Goal: Task Accomplishment & Management: Complete application form

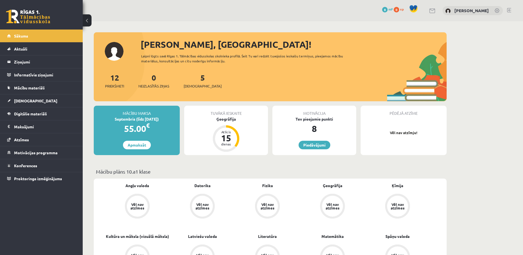
scroll to position [49, 0]
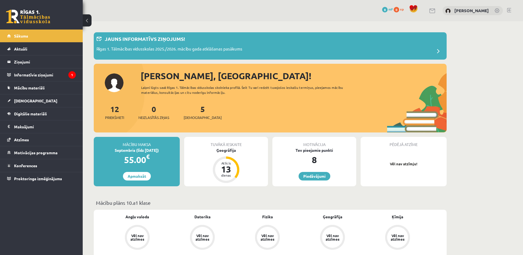
scroll to position [81, 0]
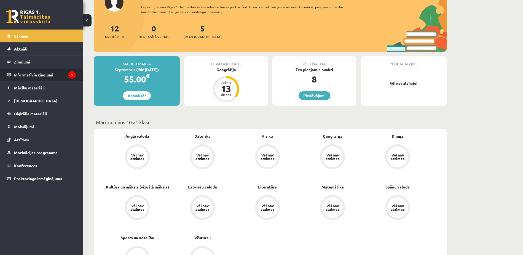
click at [66, 75] on legend "Informatīvie ziņojumi 1" at bounding box center [45, 74] width 62 height 13
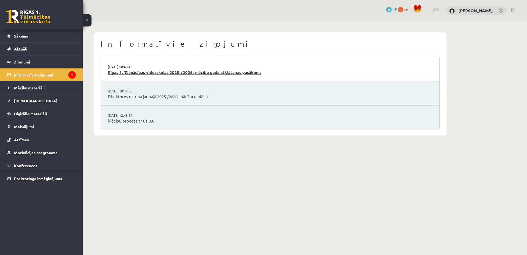
click at [231, 70] on link "Rīgas 1. Tālmācības vidusskolas 2025./2026. mācību gada atklāšanas pasākums" at bounding box center [270, 72] width 325 height 6
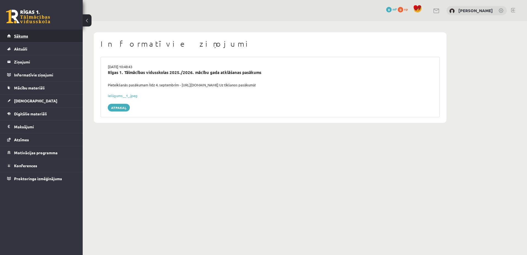
click at [20, 38] on span "Sākums" at bounding box center [21, 35] width 14 height 5
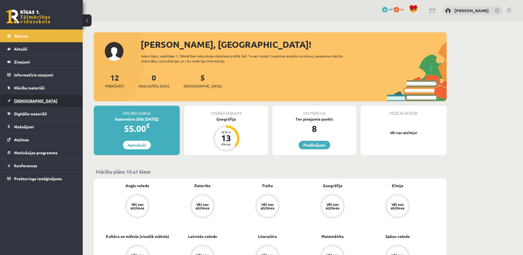
click at [26, 103] on link "[DEMOGRAPHIC_DATA]" at bounding box center [41, 100] width 69 height 13
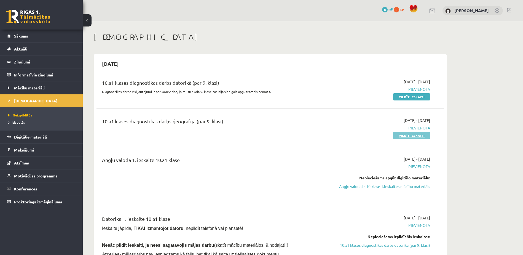
click at [419, 135] on link "Pildīt ieskaiti" at bounding box center [411, 135] width 37 height 7
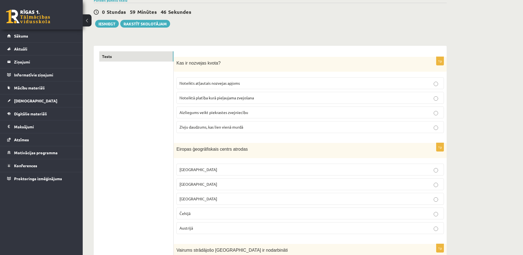
scroll to position [48, 0]
click at [265, 81] on p "Noteikts atļautais nozvejas apjoms" at bounding box center [311, 83] width 262 height 6
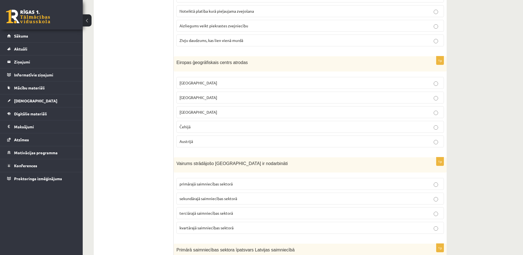
scroll to position [135, 0]
click at [204, 126] on p "Čehijā" at bounding box center [311, 127] width 262 height 6
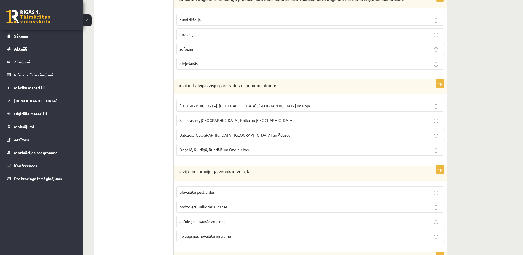
scroll to position [459, 0]
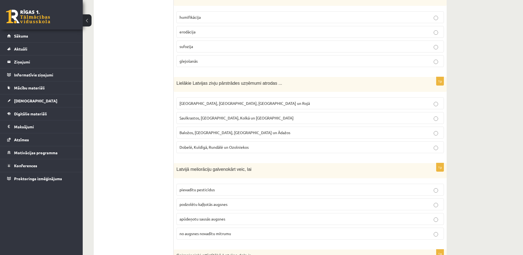
click at [226, 119] on span "Saulkrastos, Jūrmalā, Kolkā un Tūjā" at bounding box center [237, 117] width 114 height 5
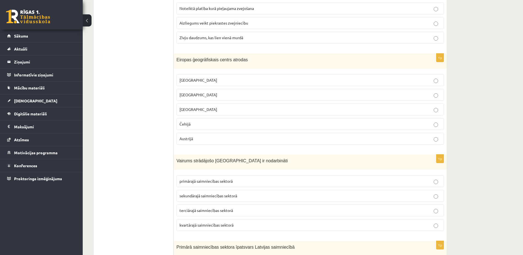
scroll to position [137, 0]
click at [257, 95] on p "Lietuvā" at bounding box center [311, 95] width 262 height 6
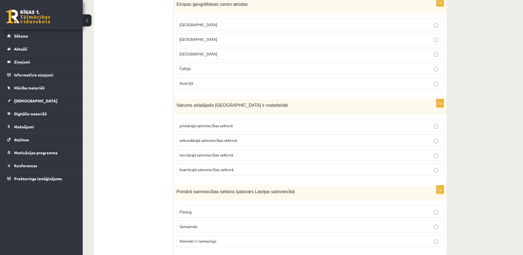
scroll to position [193, 0]
click at [248, 154] on p "terciārajā saimniecības sektorā" at bounding box center [311, 155] width 262 height 6
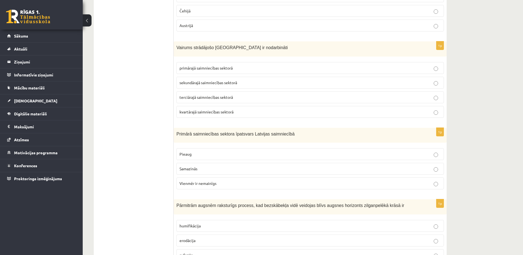
scroll to position [252, 0]
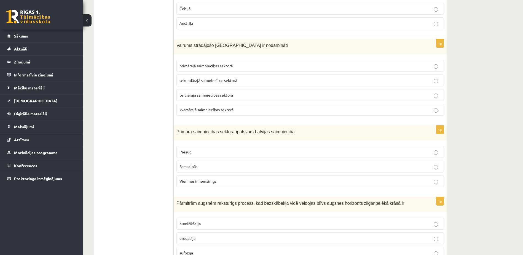
click at [248, 166] on p "Samazinās" at bounding box center [311, 167] width 262 height 6
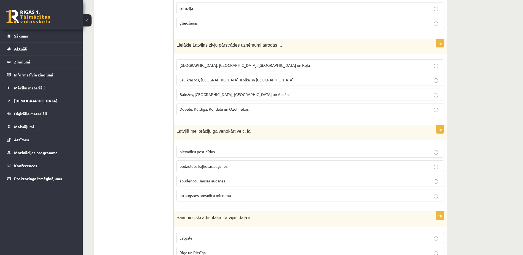
scroll to position [498, 0]
click at [246, 183] on label "apūdeņotu sausās augsnes" at bounding box center [311, 180] width 268 height 12
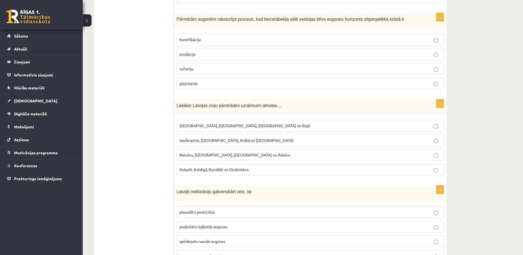
scroll to position [434, 0]
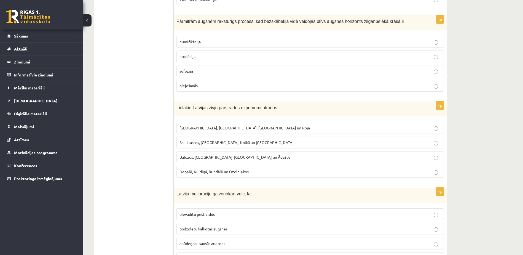
click at [230, 86] on p "glejošanās" at bounding box center [311, 86] width 262 height 6
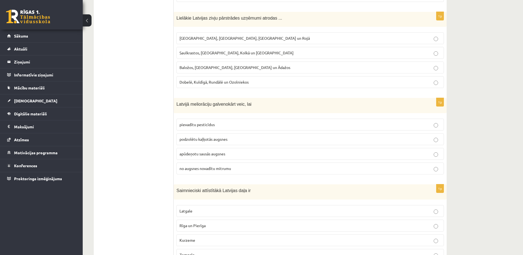
scroll to position [523, 0]
click at [238, 38] on p "Rīgā, Liepājā, Salacgrīvā un Rojā" at bounding box center [311, 40] width 262 height 6
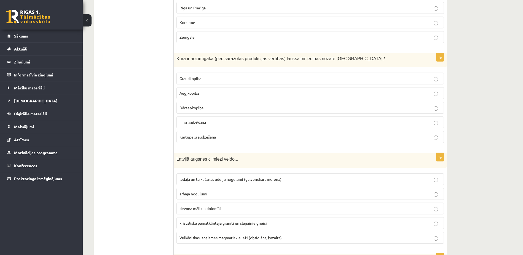
scroll to position [743, 0]
click at [280, 73] on label "Graudkopība" at bounding box center [311, 77] width 268 height 12
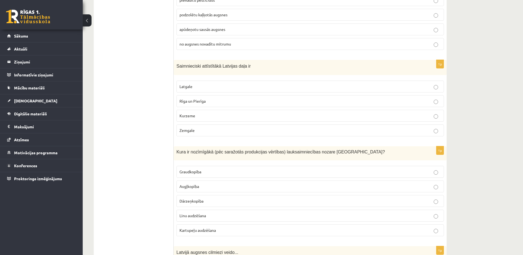
scroll to position [648, 0]
click at [294, 102] on p "Rīga un Pierīga" at bounding box center [311, 102] width 262 height 6
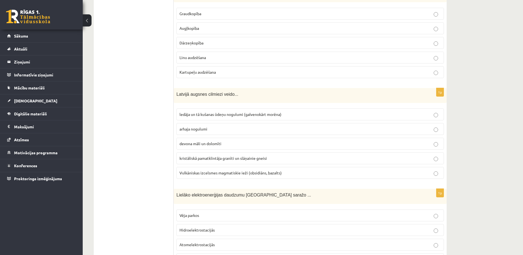
scroll to position [807, 0]
click at [291, 113] on p "ledāja un tā kušanas ūdeņu nogulumi (galvenokārt morēna)" at bounding box center [311, 114] width 262 height 6
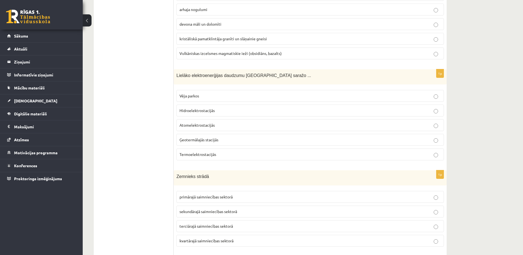
scroll to position [926, 0]
click at [373, 111] on p "Hidroelektrostacijās" at bounding box center [311, 110] width 262 height 6
click at [356, 157] on label "Termoelektrostacijās" at bounding box center [311, 154] width 268 height 12
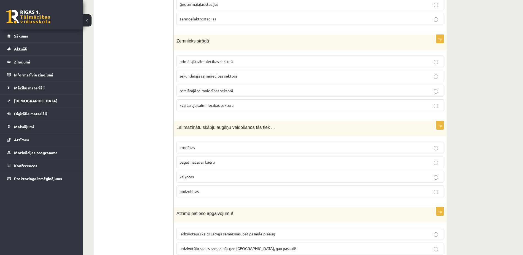
scroll to position [1062, 0]
click at [319, 57] on label "primārajā saimniecības sektorā" at bounding box center [311, 61] width 268 height 12
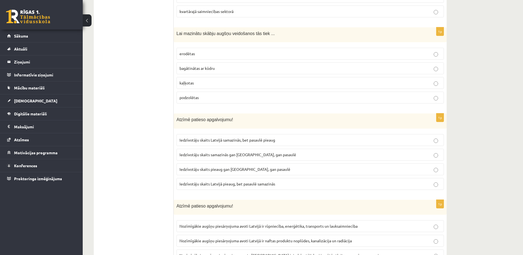
scroll to position [1155, 0]
click at [266, 76] on fieldset "erodētas bagātinātas ar kūdru kaļķotas podzolētas" at bounding box center [311, 76] width 268 height 60
click at [270, 80] on label "kaļķotas" at bounding box center [311, 84] width 268 height 12
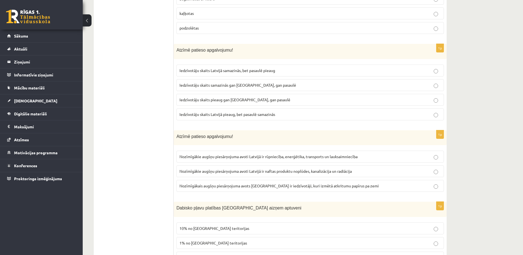
scroll to position [1228, 0]
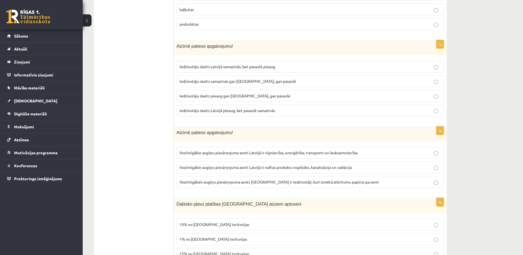
click at [269, 65] on span "Iedzīvotāju skaits Latvijā samazinās, bet pasaulē pieaug" at bounding box center [228, 66] width 96 height 5
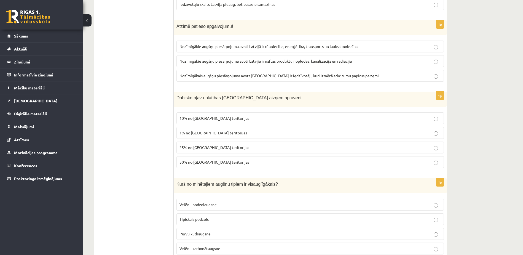
scroll to position [1335, 0]
click at [295, 58] on label "Nozīmīgākie augšņu piesārņojuma avoti Latvijā ir naftas produktu noplūdes, kana…" at bounding box center [311, 61] width 268 height 12
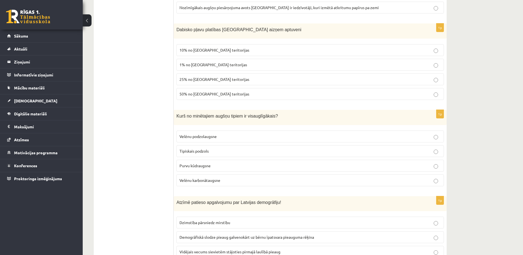
scroll to position [1403, 0]
click at [248, 63] on p "1% no Latvijas teritorijas" at bounding box center [311, 65] width 262 height 6
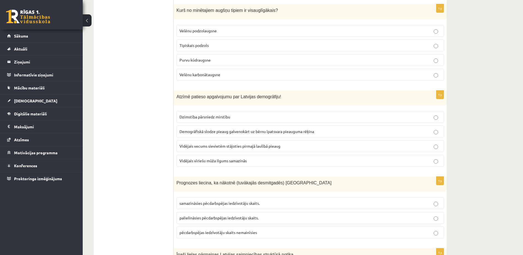
scroll to position [1508, 0]
click at [221, 34] on p "Velēnu podzolaugsne" at bounding box center [311, 31] width 262 height 6
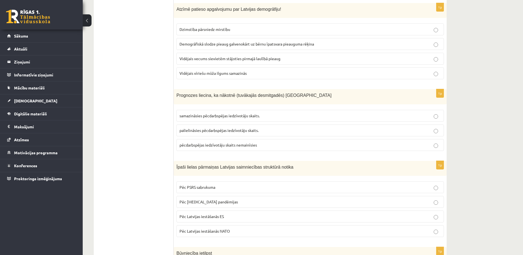
scroll to position [1595, 0]
click at [213, 71] on label "Vidējais vīriešu mūža ilgums samazinās" at bounding box center [311, 74] width 268 height 12
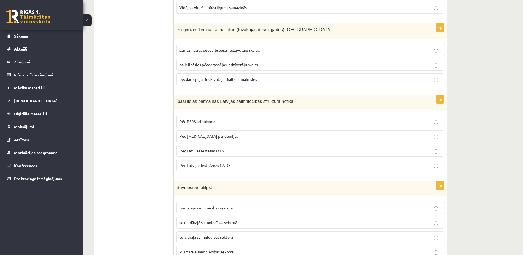
scroll to position [1661, 0]
click at [229, 48] on p "samazināsies pēcdarbspējas iedzīvotāju skaits." at bounding box center [311, 50] width 262 height 6
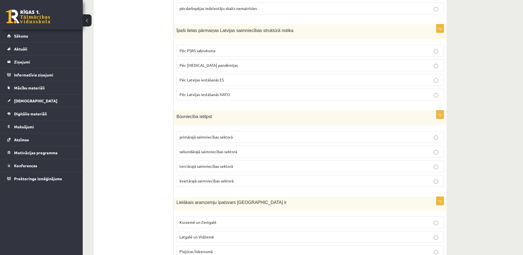
scroll to position [1732, 0]
click at [199, 52] on span "Pēc PSRS sabrukuma" at bounding box center [198, 50] width 36 height 5
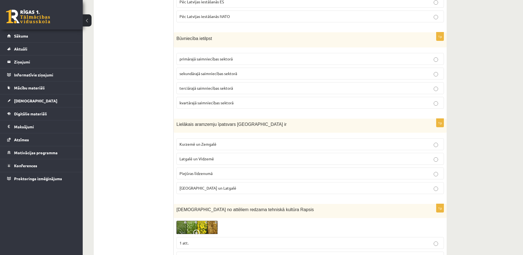
scroll to position [1810, 0]
click at [222, 73] on span "sekundārajā saimniecības sektorā" at bounding box center [209, 73] width 58 height 5
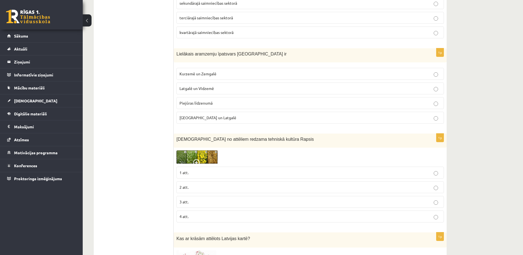
scroll to position [1881, 0]
click at [208, 116] on span "Sēlijā un Latgalē" at bounding box center [208, 117] width 57 height 5
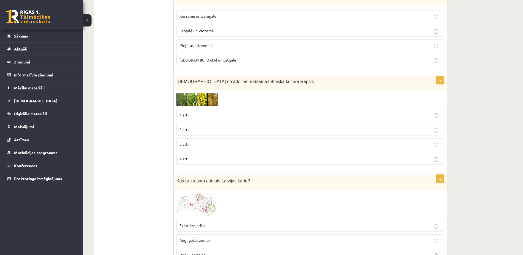
scroll to position [1941, 0]
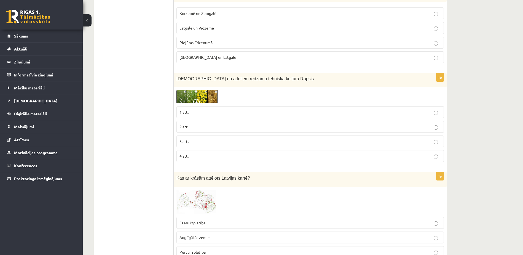
click at [195, 101] on span at bounding box center [197, 103] width 9 height 9
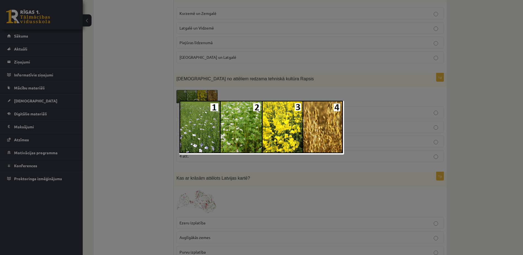
click at [168, 90] on div at bounding box center [261, 127] width 523 height 255
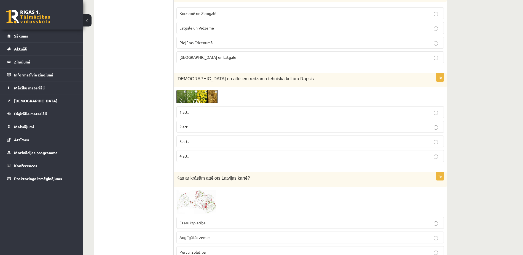
click at [205, 143] on p "3 att." at bounding box center [311, 141] width 262 height 6
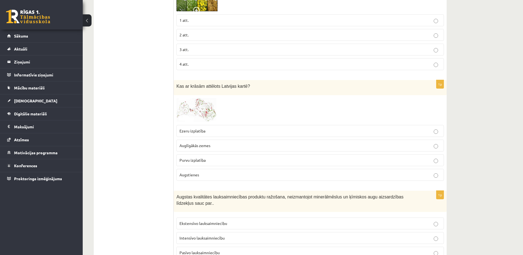
scroll to position [2040, 0]
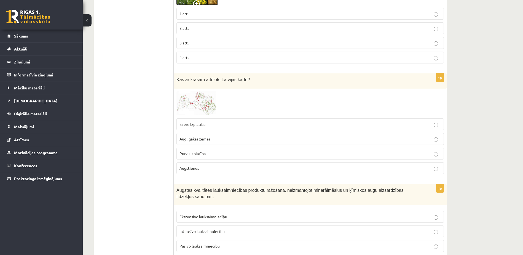
click at [190, 105] on img at bounding box center [197, 103] width 41 height 24
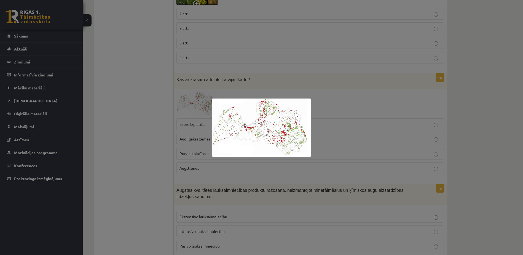
click at [159, 97] on div at bounding box center [261, 127] width 523 height 255
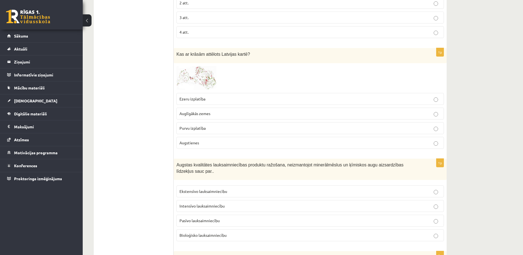
scroll to position [2066, 0]
click at [207, 79] on img at bounding box center [197, 78] width 41 height 24
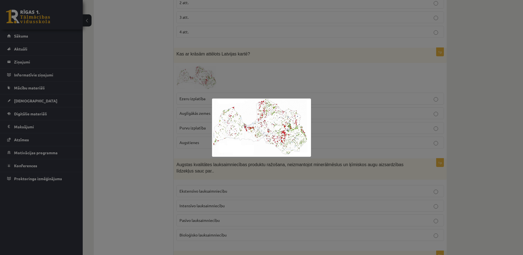
click at [342, 47] on div at bounding box center [261, 127] width 523 height 255
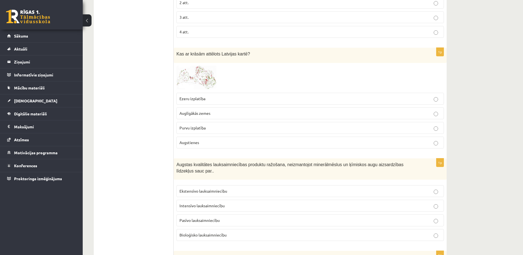
click at [255, 126] on p "Purvu izplatība" at bounding box center [311, 128] width 262 height 6
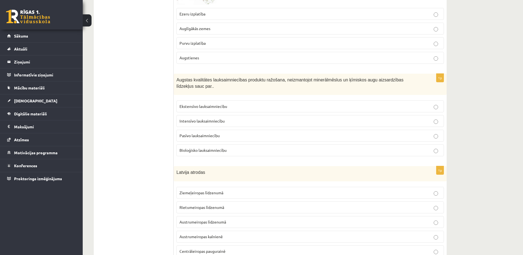
scroll to position [2151, 0]
click at [229, 146] on p "Bioloģisko lauksaimniecību" at bounding box center [311, 149] width 262 height 6
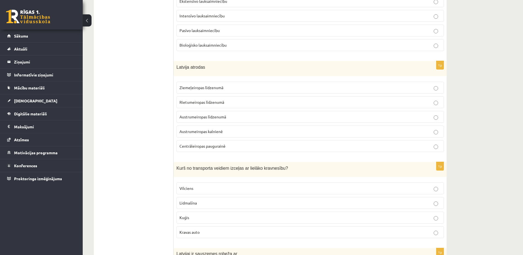
scroll to position [2256, 0]
click at [219, 84] on span "Ziemeļeiropas līdzenumā" at bounding box center [202, 86] width 44 height 5
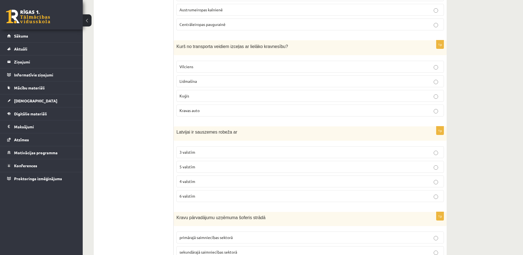
scroll to position [2378, 0]
click at [189, 92] on p "Kuģis" at bounding box center [311, 95] width 262 height 6
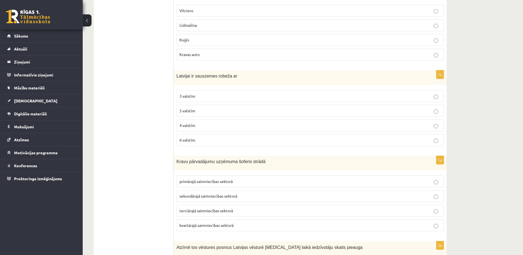
scroll to position [2433, 0]
click at [202, 122] on p "4 valstīm" at bounding box center [311, 125] width 262 height 6
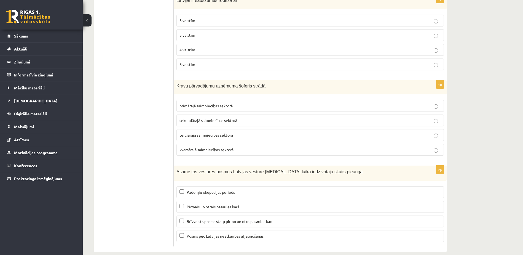
scroll to position [2511, 0]
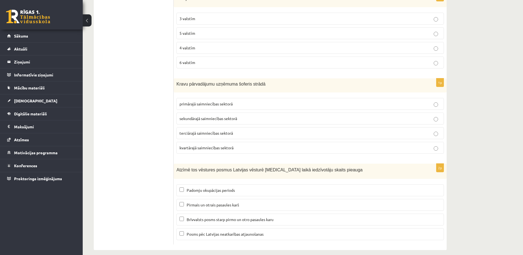
click at [226, 127] on label "terciārajā saimniecības sektorā" at bounding box center [311, 133] width 268 height 12
drag, startPoint x: 279, startPoint y: 180, endPoint x: 233, endPoint y: 159, distance: 50.6
click at [233, 164] on div "Atzīmē tos vēstures posmus Latvijas vēsturē kuru laikā iedzīvotāju skaits pieau…" at bounding box center [310, 171] width 273 height 15
click at [225, 202] on span "Pirmais un otrais pasaules karš" at bounding box center [213, 204] width 52 height 5
click at [220, 217] on span "Brīvvalsts posms starp pirmo un otro pasaules karu" at bounding box center [230, 219] width 87 height 5
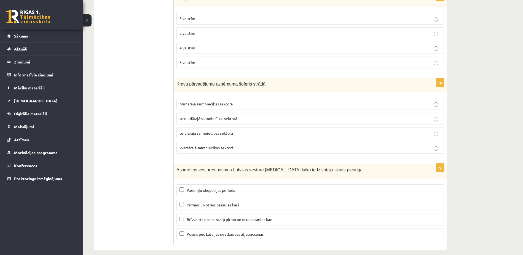
click at [213, 188] on span "Padomju okupācijas periods" at bounding box center [211, 190] width 48 height 5
click at [208, 202] on span "Pirmais un otrais pasaules karš" at bounding box center [213, 204] width 52 height 5
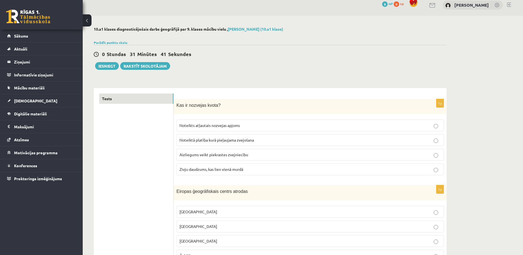
scroll to position [0, 0]
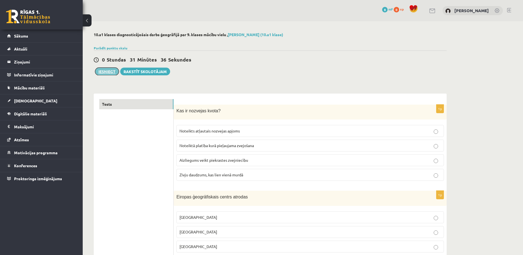
click at [108, 71] on button "Iesniegt" at bounding box center [107, 72] width 24 height 8
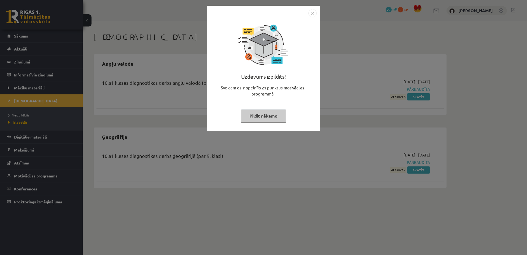
click at [312, 16] on img "Close" at bounding box center [313, 13] width 8 height 8
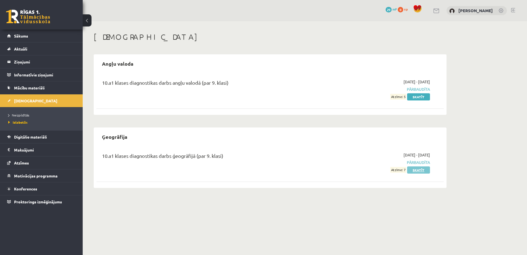
click at [422, 171] on link "Skatīt" at bounding box center [418, 169] width 23 height 7
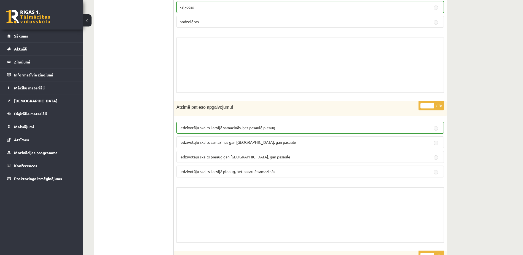
scroll to position [1982, 0]
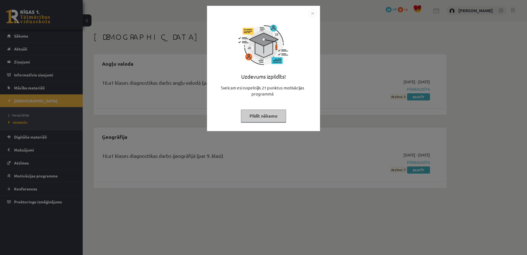
click at [313, 14] on img "Close" at bounding box center [313, 13] width 8 height 8
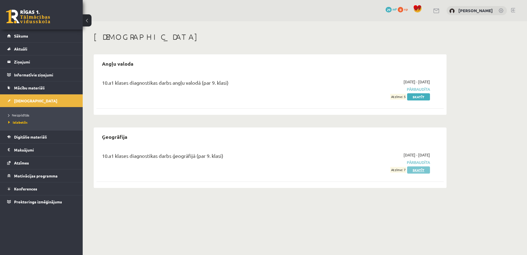
click at [421, 169] on link "Skatīt" at bounding box center [418, 169] width 23 height 7
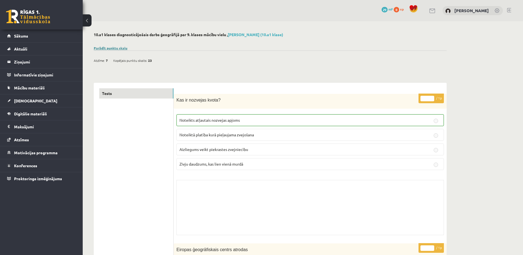
click at [119, 48] on link "Parādīt punktu skalu" at bounding box center [111, 48] width 34 height 4
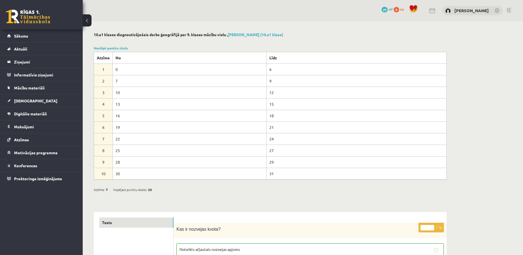
click at [88, 22] on button at bounding box center [87, 20] width 9 height 12
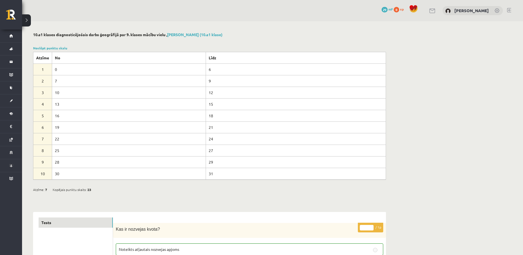
click at [26, 21] on button at bounding box center [26, 20] width 9 height 12
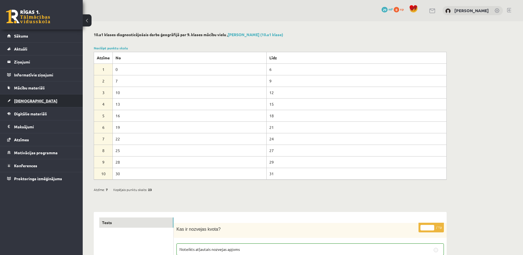
click at [20, 100] on span "[DEMOGRAPHIC_DATA]" at bounding box center [35, 100] width 43 height 5
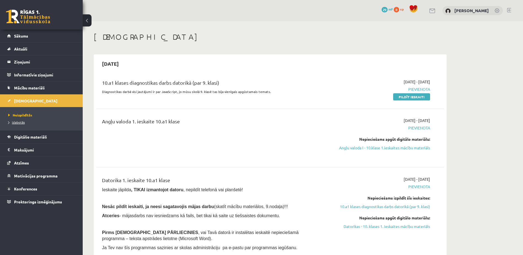
click at [17, 121] on span "Izlabotās" at bounding box center [16, 122] width 17 height 4
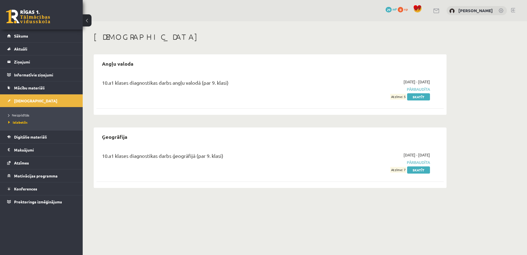
click at [259, 27] on div "Ieskaites Angļu valoda 10.a1 klases diagnostikas darbs angļu valodā (par 9. kla…" at bounding box center [270, 110] width 375 height 178
click at [19, 115] on span "Neizpildītās" at bounding box center [18, 115] width 21 height 4
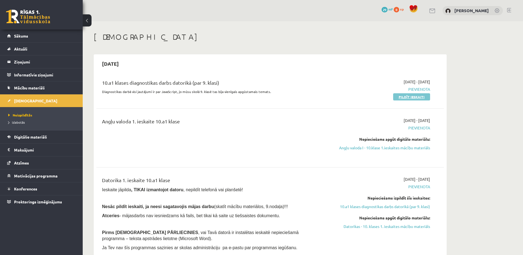
click at [412, 98] on link "Pildīt ieskaiti" at bounding box center [411, 96] width 37 height 7
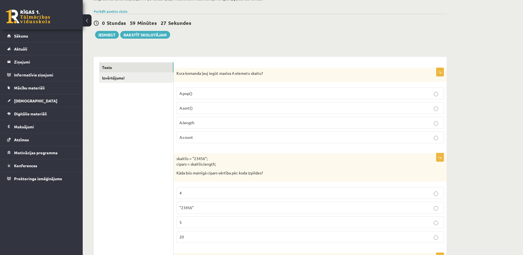
scroll to position [55, 0]
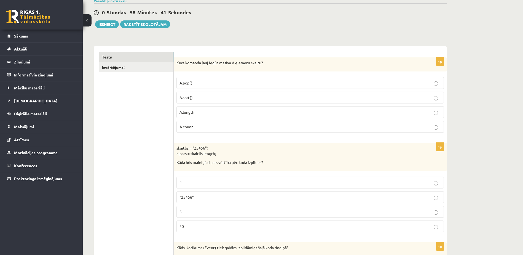
click at [193, 64] on p "Kura komanda ļauj iegūt masīva A elemetu skaitu?" at bounding box center [297, 63] width 240 height 6
click at [198, 106] on label "A.length" at bounding box center [311, 112] width 268 height 12
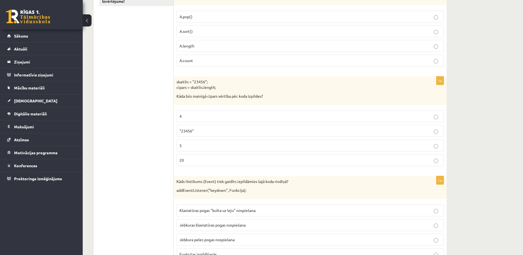
scroll to position [121, 0]
click at [178, 83] on p "skaitlis = "23456"; cipars = skaitlis.length;" at bounding box center [297, 85] width 240 height 11
click at [177, 82] on p "skaitlis = "23456"; cipars = skaitlis.length;" at bounding box center [297, 85] width 240 height 11
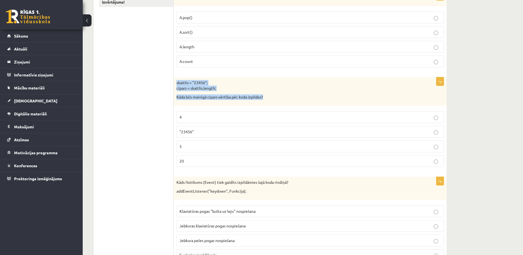
drag, startPoint x: 177, startPoint y: 82, endPoint x: 227, endPoint y: 102, distance: 54.1
click at [227, 102] on div "skaitlis = "23456"; cipars = skaitlis.length; Kāda būs mainīgā cipars vērtība p…" at bounding box center [310, 91] width 273 height 28
drag, startPoint x: 227, startPoint y: 102, endPoint x: 222, endPoint y: 97, distance: 7.0
click at [214, 149] on p "5" at bounding box center [311, 146] width 262 height 6
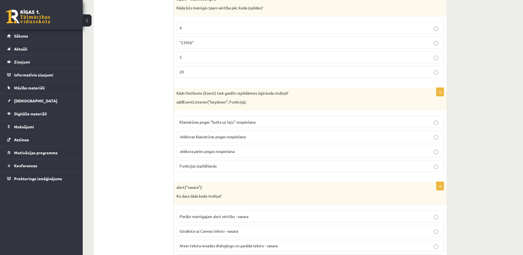
scroll to position [210, 0]
drag, startPoint x: 177, startPoint y: 92, endPoint x: 153, endPoint y: 80, distance: 26.8
click at [177, 92] on p "Kāds Notikums (Event) tiek gaidīts izpildāmies šajā koda rindiņā?" at bounding box center [297, 93] width 240 height 6
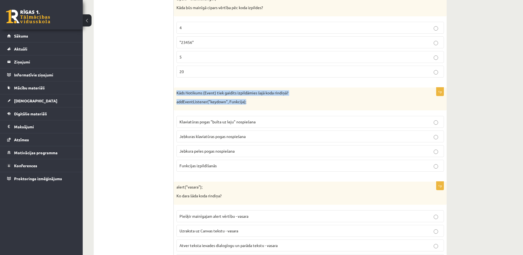
drag, startPoint x: 177, startPoint y: 92, endPoint x: 248, endPoint y: 98, distance: 71.8
click at [248, 98] on div "Kāds Notikums (Event) tiek gaidīts izpildāmies šajā koda rindiņā? addEventListe…" at bounding box center [310, 98] width 273 height 23
drag, startPoint x: 248, startPoint y: 98, endPoint x: 231, endPoint y: 93, distance: 17.8
copy div "Kāds Notikums (Event) tiek gaidīts izpildāmies šajā koda rindiņā? addEventListe…"
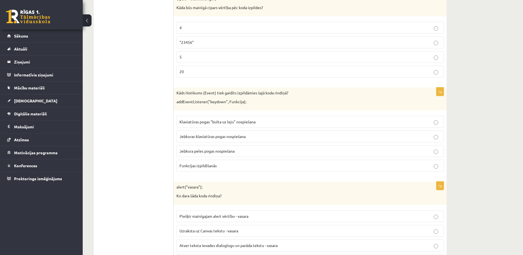
click at [234, 121] on span "Klaviatūras pogas "bulta uz leju" nospiešana" at bounding box center [218, 121] width 76 height 5
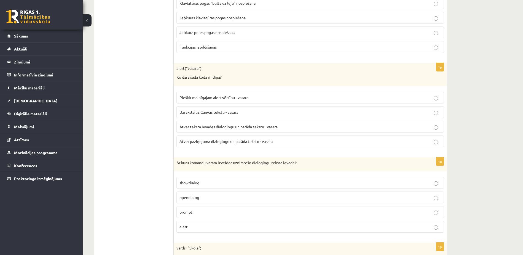
scroll to position [330, 0]
click at [254, 140] on span "Atver paziņojuma dialoglogu un parāda tekstu - vasara" at bounding box center [226, 140] width 93 height 5
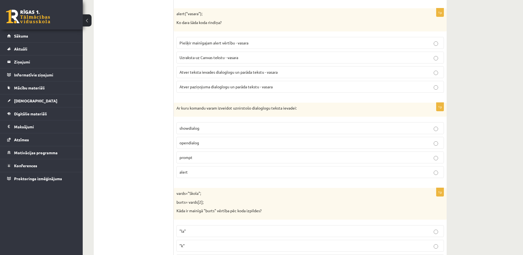
scroll to position [384, 0]
drag, startPoint x: 177, startPoint y: 107, endPoint x: 304, endPoint y: 106, distance: 126.9
click at [304, 106] on p "Ar kuru komandu varam izveidot uznirstošo dialoglogu teksta ievadei:" at bounding box center [297, 108] width 240 height 6
drag, startPoint x: 304, startPoint y: 106, endPoint x: 291, endPoint y: 105, distance: 13.1
copy p "Ar kuru komandu varam izveidot uznirstošo dialoglogu teksta ievadei:"
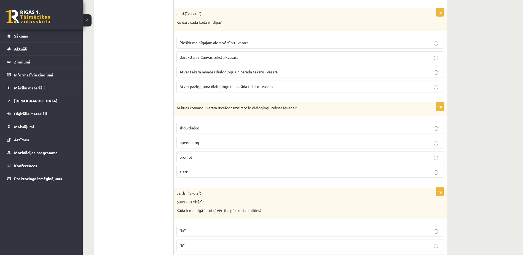
click at [207, 152] on label "prompt" at bounding box center [311, 157] width 268 height 12
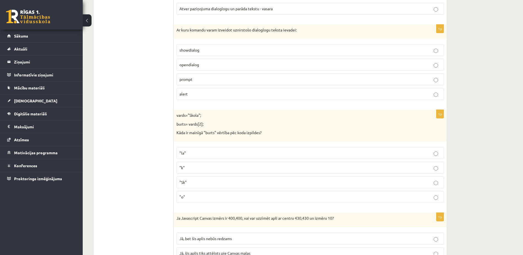
scroll to position [462, 0]
drag, startPoint x: 178, startPoint y: 113, endPoint x: 170, endPoint y: 119, distance: 10.1
drag, startPoint x: 170, startPoint y: 119, endPoint x: 183, endPoint y: 123, distance: 13.3
click at [183, 123] on p "burts= vards[2];" at bounding box center [297, 124] width 240 height 6
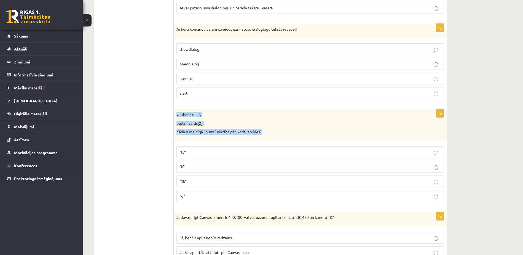
drag, startPoint x: 177, startPoint y: 115, endPoint x: 273, endPoint y: 132, distance: 96.7
click at [273, 132] on div "vards="Skola"; burts= vards[2]; Kāda ir mainīgā "burts" vērtība pēc koda izpild…" at bounding box center [310, 125] width 273 height 32
drag, startPoint x: 273, startPoint y: 132, endPoint x: 247, endPoint y: 130, distance: 25.1
copy div "vards="Skola"; burts= vards[2]; Kāda ir mainīgā "burts" vērtība pēc koda izpild…"
click at [189, 197] on p ""o"" at bounding box center [311, 196] width 262 height 6
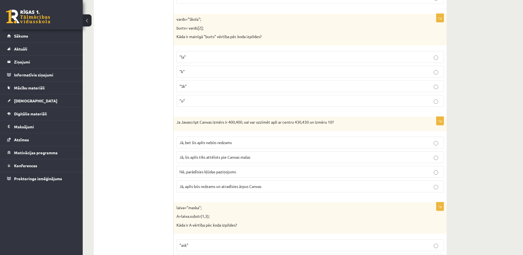
scroll to position [558, 0]
click at [220, 172] on span "Nē, parādīsies kļūdas paziņojums" at bounding box center [208, 171] width 57 height 5
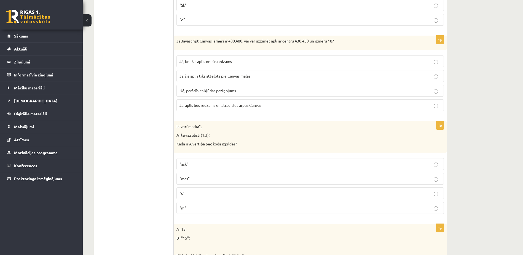
scroll to position [639, 0]
drag, startPoint x: 177, startPoint y: 126, endPoint x: 236, endPoint y: 149, distance: 62.9
click at [236, 149] on div "laiva="maska"; A=laiva.substr(1,3); Kāda ir A vērtība pēc koda izpildes?" at bounding box center [310, 137] width 273 height 32
drag, startPoint x: 236, startPoint y: 149, endPoint x: 219, endPoint y: 139, distance: 19.4
copy div "aiva="maska"; A=laiva.substr(1,3); Kāda ir A vērtība pēc koda izpildes"
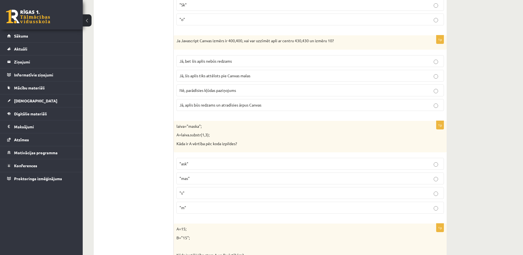
click at [202, 159] on label ""ask"" at bounding box center [311, 164] width 268 height 12
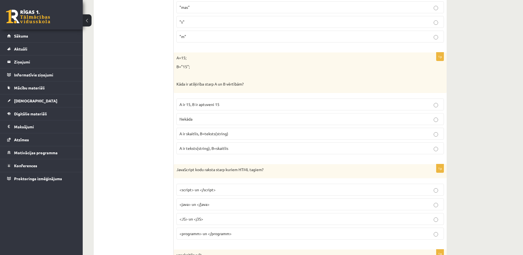
scroll to position [810, 0]
drag, startPoint x: 176, startPoint y: 58, endPoint x: 263, endPoint y: 82, distance: 90.4
click at [263, 82] on div "A=15; B="15"; Kāda ir atšķirība starp A un B vērtībām?" at bounding box center [310, 72] width 273 height 40
click at [214, 84] on p "Kāda ir atšķirība starp A un B vērtībām?" at bounding box center [297, 84] width 240 height 6
drag, startPoint x: 178, startPoint y: 57, endPoint x: 175, endPoint y: 60, distance: 3.7
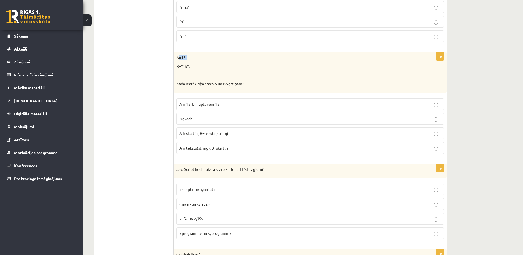
click at [175, 60] on div "A=15; B="15"; Kāda ir atšķirība starp A un B vērtībām?" at bounding box center [310, 72] width 273 height 40
drag, startPoint x: 177, startPoint y: 57, endPoint x: 272, endPoint y: 80, distance: 97.4
click at [272, 80] on div "A=15; B="15"; Kāda ir atšķirība starp A un B vērtībām?" at bounding box center [310, 72] width 273 height 40
copy div "A=15; B="15"; Kāda ir atšķirība starp A un B vērtībām?"
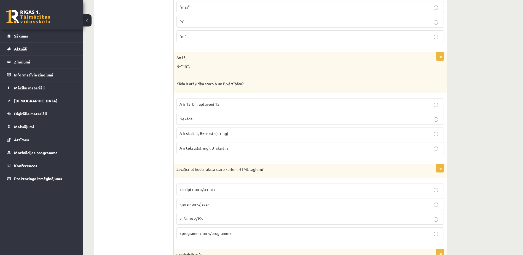
click at [232, 138] on label "A ir skaitlis, B=teksts(string)" at bounding box center [311, 133] width 268 height 12
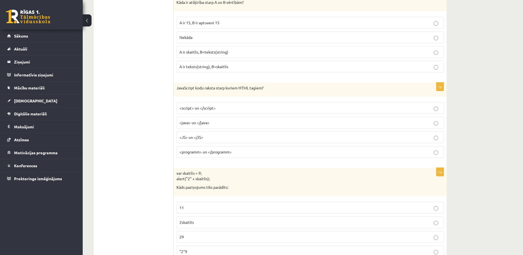
scroll to position [892, 0]
click at [210, 136] on p "<JS> un </JS>" at bounding box center [311, 137] width 262 height 6
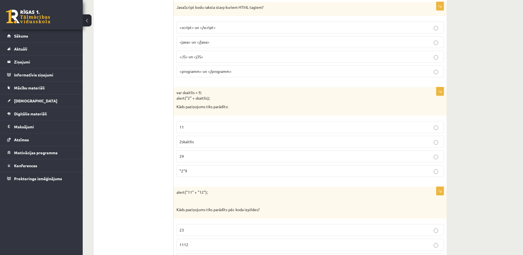
scroll to position [973, 0]
click at [201, 129] on p "11" at bounding box center [311, 127] width 262 height 6
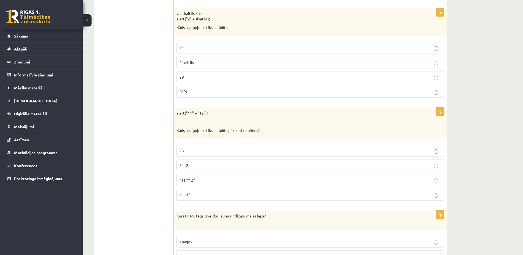
scroll to position [1053, 0]
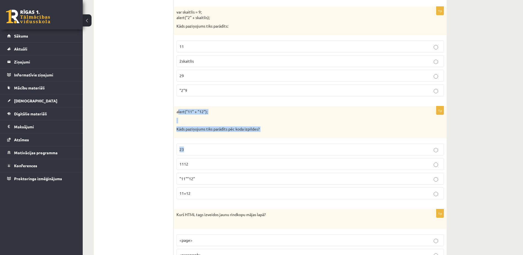
drag, startPoint x: 178, startPoint y: 112, endPoint x: 266, endPoint y: 136, distance: 91.6
click at [266, 136] on div "alert("11" + "12"); Kāds paziņojums tiks parādīts pēc koda izpildes?" at bounding box center [310, 122] width 273 height 32
copy div "lert("11" + "12"); Kāds paziņojums tiks parādīts pēc koda izpildes?"
click at [205, 164] on p "1112" at bounding box center [311, 164] width 262 height 6
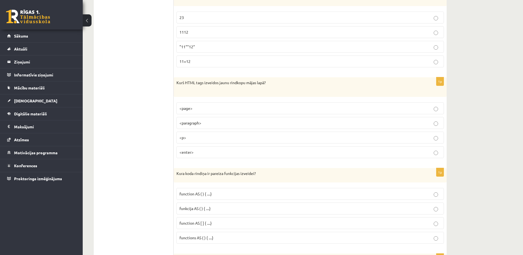
scroll to position [1184, 0]
click at [201, 123] on span "<paragraph>" at bounding box center [191, 123] width 22 height 5
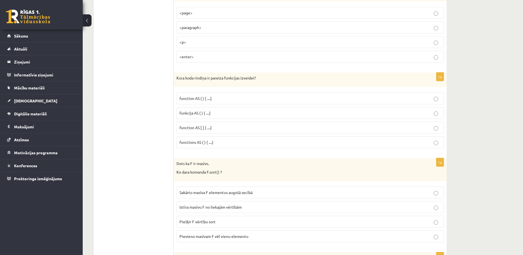
scroll to position [1281, 0]
click at [219, 128] on p "function AS [ ] { ....}" at bounding box center [311, 127] width 262 height 6
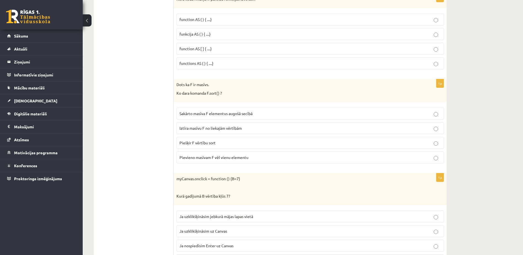
scroll to position [1360, 0]
drag, startPoint x: 177, startPoint y: 83, endPoint x: 222, endPoint y: 100, distance: 48.3
click at [222, 100] on div "Dots ka F ir masīvs. Ko dara komanda F.sort() ?" at bounding box center [310, 89] width 273 height 23
drag, startPoint x: 222, startPoint y: 100, endPoint x: 209, endPoint y: 90, distance: 16.5
copy div "Dots ka F ir masīvs. Ko dara komanda F.sort() ?"
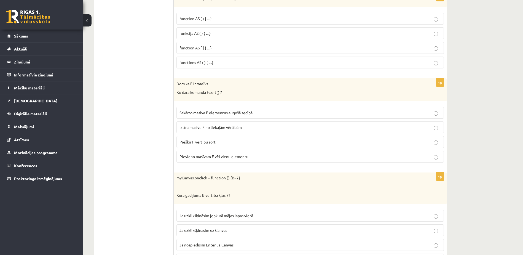
click at [225, 140] on p "Piešķir F vērtību sort" at bounding box center [311, 142] width 262 height 6
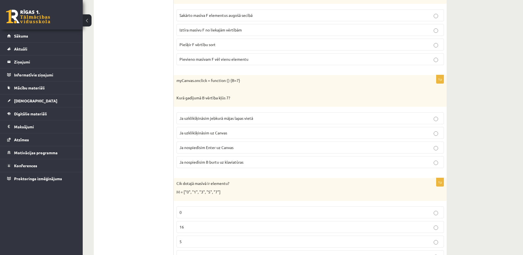
scroll to position [1458, 0]
click at [250, 161] on p "Ja nospiedīsim B burtu uz klaviatūras" at bounding box center [311, 161] width 262 height 6
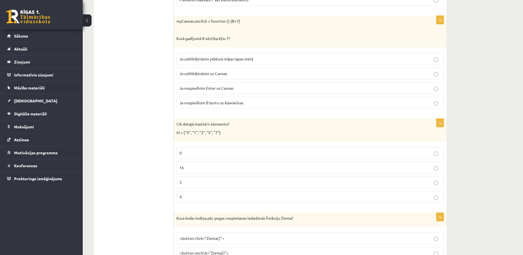
scroll to position [1523, 0]
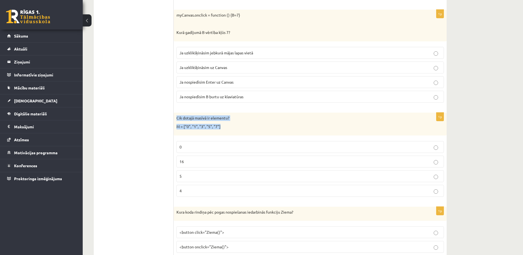
drag, startPoint x: 176, startPoint y: 119, endPoint x: 237, endPoint y: 132, distance: 62.4
click at [237, 132] on div "Cik dotajā masīvā ir elementu? M = ["0", "1", "3", "5", "7"]" at bounding box center [310, 124] width 273 height 23
drag, startPoint x: 237, startPoint y: 132, endPoint x: 211, endPoint y: 121, distance: 28.9
click at [211, 121] on p "Cik dotajā masīvā ir elementu?" at bounding box center [297, 118] width 240 height 6
click at [176, 116] on div "Cik dotajā masīvā ir elementu? M = ["0", "1", "3", "5", "7"]" at bounding box center [310, 124] width 273 height 23
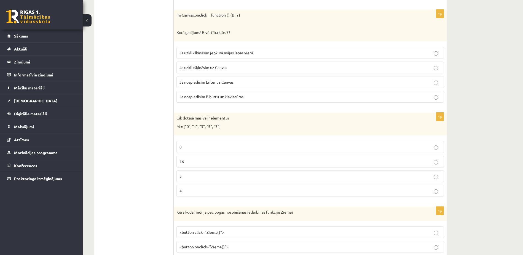
click at [176, 116] on div "Cik dotajā masīvā ir elementu? M = ["0", "1", "3", "5", "7"]" at bounding box center [310, 124] width 273 height 23
drag, startPoint x: 176, startPoint y: 116, endPoint x: 237, endPoint y: 132, distance: 63.0
click at [237, 132] on div "Cik dotajā masīvā ir elementu? M = ["0", "1", "3", "5", "7"]" at bounding box center [310, 124] width 273 height 23
drag, startPoint x: 237, startPoint y: 132, endPoint x: 213, endPoint y: 123, distance: 25.6
copy div "Cik dotajā masīvā ir elementu? M = ["0", "1", "3", "5", "7"]"
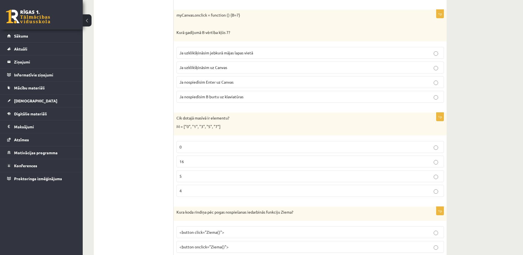
click at [229, 172] on label "5" at bounding box center [311, 176] width 268 height 12
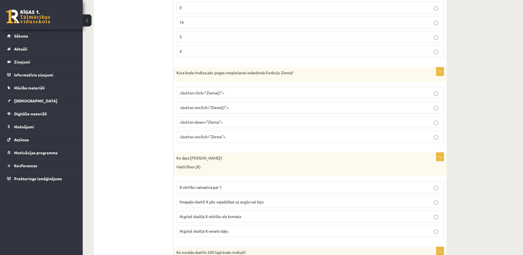
scroll to position [1662, 0]
click at [234, 106] on p "<button onclick="Ziema()">" at bounding box center [311, 108] width 262 height 6
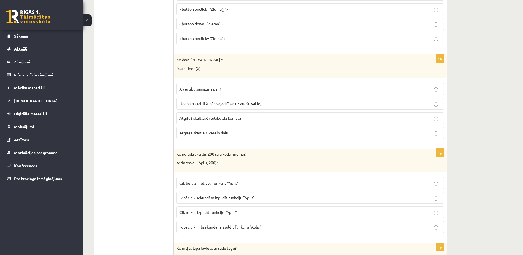
scroll to position [1761, 0]
drag, startPoint x: 177, startPoint y: 58, endPoint x: 216, endPoint y: 71, distance: 41.5
click at [216, 71] on div "Ko dara koda rindiņa?: Math.floor (X)" at bounding box center [310, 65] width 273 height 23
drag, startPoint x: 216, startPoint y: 71, endPoint x: 188, endPoint y: 60, distance: 30.3
click at [188, 60] on p "Ko dara koda rindiņa?:" at bounding box center [297, 59] width 240 height 6
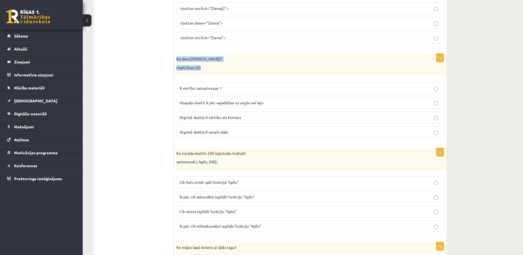
drag, startPoint x: 176, startPoint y: 60, endPoint x: 207, endPoint y: 71, distance: 32.8
click at [207, 71] on div "Ko dara koda rindiņa?: Math.floor (X)" at bounding box center [310, 65] width 273 height 23
drag, startPoint x: 207, startPoint y: 71, endPoint x: 193, endPoint y: 62, distance: 16.5
copy div "Ko dara koda rindiņa?: Math.floor (X)"
click at [241, 86] on p "X vērtību samazina par 1" at bounding box center [311, 88] width 262 height 6
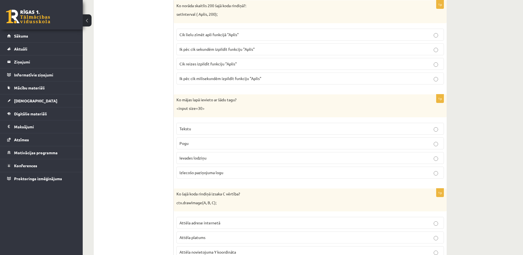
scroll to position [1906, 0]
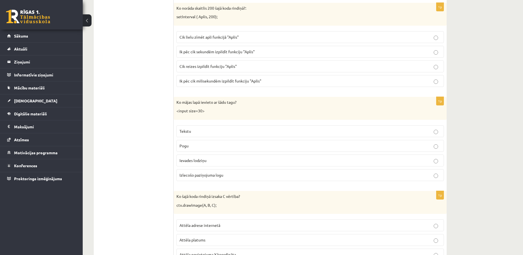
drag, startPoint x: 214, startPoint y: 38, endPoint x: 179, endPoint y: 28, distance: 35.8
click at [179, 28] on div "1p Ko norāda skaitlis 200 šajā koda rindiņā?: setInterval ( Aplis, 200); Cik li…" at bounding box center [310, 47] width 273 height 89
click at [223, 39] on span "Cik lielu zīmēt apli funkcijā "Aplis"" at bounding box center [209, 38] width 59 height 5
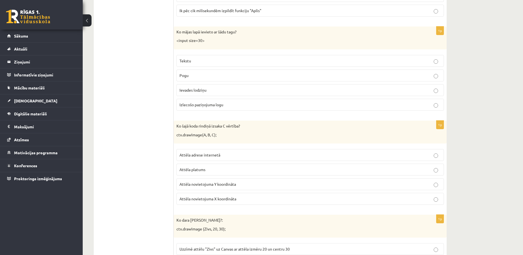
scroll to position [1980, 0]
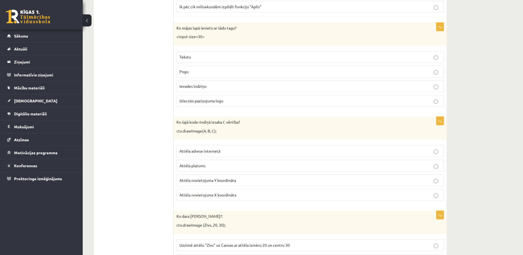
click at [219, 56] on p "Tekstu" at bounding box center [311, 57] width 262 height 6
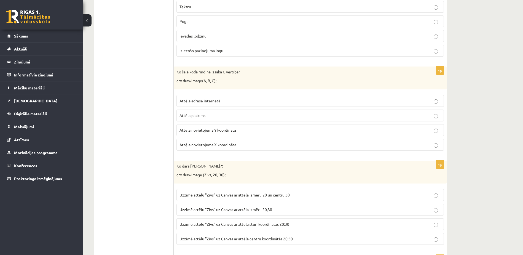
scroll to position [2034, 0]
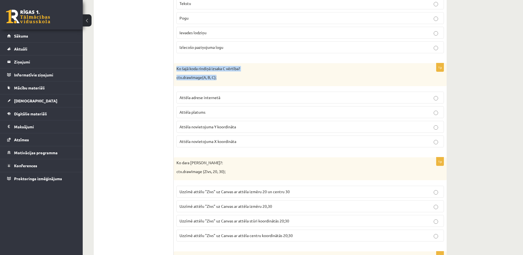
drag, startPoint x: 176, startPoint y: 69, endPoint x: 218, endPoint y: 78, distance: 43.8
click at [218, 78] on div "Ko šajā koda rindiņā izsaka C vērtība? ctx.drawImage(A, B, C);" at bounding box center [310, 74] width 273 height 23
drag, startPoint x: 218, startPoint y: 78, endPoint x: 206, endPoint y: 79, distance: 12.2
copy div "Ko šajā koda rindiņā izsaka C vērtība? ctx.drawImage(A, B, C);"
click at [203, 128] on span "Attēla novietojuma Y koordināta" at bounding box center [208, 126] width 57 height 5
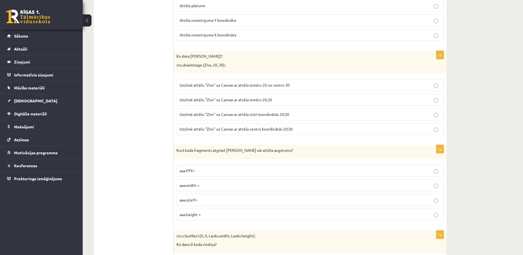
scroll to position [2142, 0]
click at [243, 127] on span "Uzzīmē attēlu "Zivs" uz Canvas ar attēla centru koordinātās 20;30" at bounding box center [236, 127] width 113 height 5
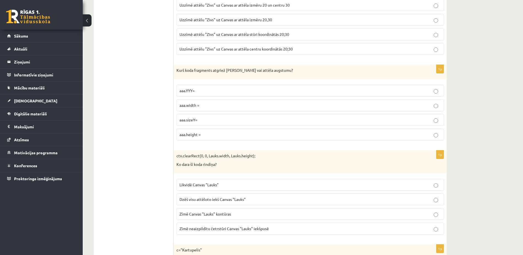
scroll to position [2221, 0]
click at [208, 132] on p "aaa.height =" at bounding box center [311, 134] width 262 height 6
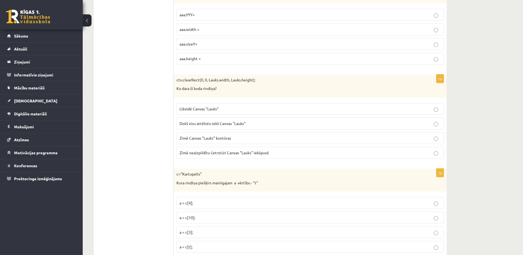
scroll to position [2296, 0]
drag, startPoint x: 178, startPoint y: 79, endPoint x: 221, endPoint y: 93, distance: 44.7
click at [221, 93] on div "ctx.clearRect(0, 0, Lauks.width, Lauks.height); Ko dara šī koda rindiņa?" at bounding box center [310, 86] width 273 height 23
click at [212, 124] on span "Dzēš visu attēloto iekš Canvas "Lauks"" at bounding box center [213, 123] width 66 height 5
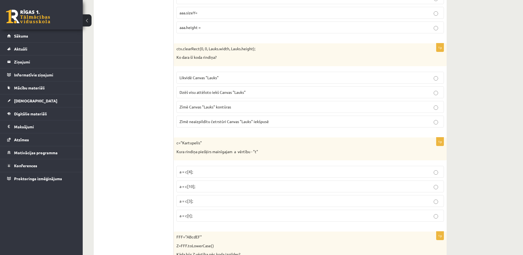
scroll to position [2335, 0]
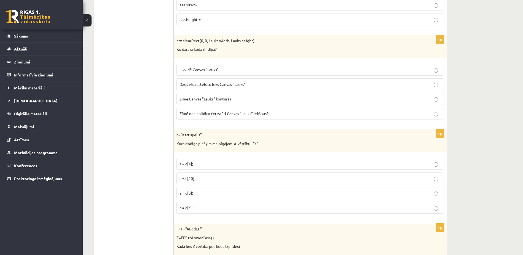
drag, startPoint x: 213, startPoint y: 126, endPoint x: 163, endPoint y: 119, distance: 49.9
drag, startPoint x: 177, startPoint y: 136, endPoint x: 278, endPoint y: 135, distance: 101.8
click at [278, 135] on p "c="Kartupelis"" at bounding box center [297, 135] width 240 height 6
click at [190, 134] on p "c="Kartupelis"" at bounding box center [297, 135] width 240 height 6
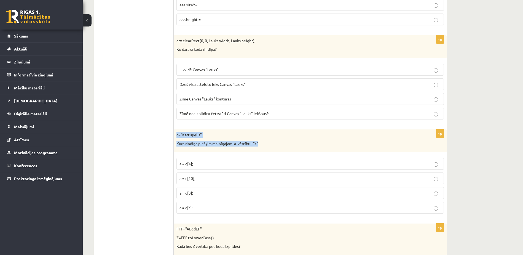
drag, startPoint x: 176, startPoint y: 136, endPoint x: 283, endPoint y: 142, distance: 107.0
click at [283, 142] on div "c="Kartupelis" Kura rindiņa piešķirs mainīgajam a vērtību - "t"" at bounding box center [310, 140] width 273 height 23
drag, startPoint x: 283, startPoint y: 142, endPoint x: 292, endPoint y: 139, distance: 9.9
click at [292, 139] on div "c="Kartupelis" Kura rindiņa piešķirs mainīgajam a vērtību - "t"" at bounding box center [310, 140] width 273 height 23
drag, startPoint x: 176, startPoint y: 133, endPoint x: 278, endPoint y: 141, distance: 102.1
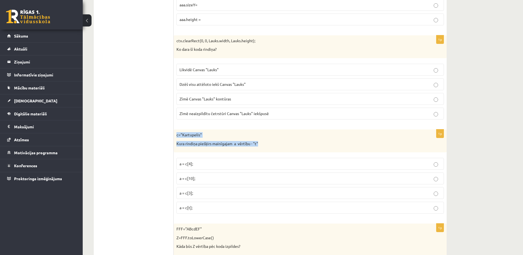
click at [278, 141] on div "c="Kartupelis" Kura rindiņa piešķirs mainīgajam a vērtību - "t"" at bounding box center [310, 140] width 273 height 23
drag, startPoint x: 278, startPoint y: 141, endPoint x: 247, endPoint y: 145, distance: 31.5
click at [201, 195] on p "a = c[3];" at bounding box center [311, 193] width 262 height 6
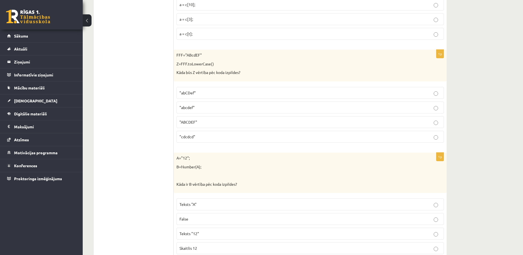
scroll to position [2509, 0]
drag, startPoint x: 177, startPoint y: 54, endPoint x: 262, endPoint y: 68, distance: 86.2
click at [262, 68] on div "FFF="ABcdEF" Z=FFF.toLowerCase() Kāda būs Z vērtība pēc koda izpildes?" at bounding box center [310, 65] width 273 height 32
drag, startPoint x: 262, startPoint y: 68, endPoint x: 231, endPoint y: 78, distance: 32.2
click at [231, 78] on div "FFF="ABcdEF" Z=FFF.toLowerCase() Kāda būs Z vērtība pēc koda izpildes?" at bounding box center [310, 65] width 273 height 32
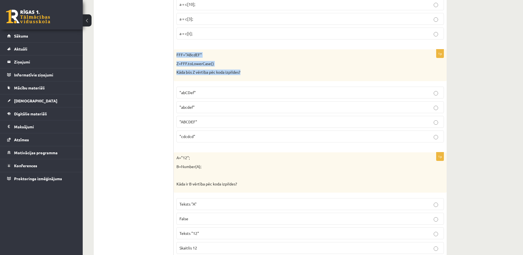
drag, startPoint x: 177, startPoint y: 54, endPoint x: 245, endPoint y: 65, distance: 68.7
click at [245, 65] on div "FFF="ABcdEF" Z=FFF.toLowerCase() Kāda būs Z vērtība pēc koda izpildes?" at bounding box center [310, 65] width 273 height 32
click at [202, 65] on p "Z=FFF.toLowerCase()" at bounding box center [297, 64] width 240 height 6
drag, startPoint x: 176, startPoint y: 55, endPoint x: 242, endPoint y: 75, distance: 68.7
click at [242, 75] on div "FFF="ABcdEF" Z=FFF.toLowerCase() Kāda būs Z vērtība pēc koda izpildes?" at bounding box center [310, 65] width 273 height 32
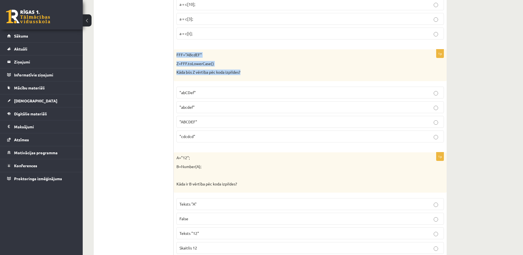
drag, startPoint x: 242, startPoint y: 75, endPoint x: 243, endPoint y: 56, distance: 18.8
click at [243, 56] on p "FFF="ABcdEF"" at bounding box center [297, 55] width 240 height 6
drag, startPoint x: 177, startPoint y: 54, endPoint x: 254, endPoint y: 73, distance: 78.6
click at [254, 73] on div "FFF="ABcdEF" Z=FFF.toLowerCase() Kāda būs Z vērtība pēc koda izpildes?" at bounding box center [310, 65] width 273 height 32
drag, startPoint x: 254, startPoint y: 73, endPoint x: 231, endPoint y: 71, distance: 22.4
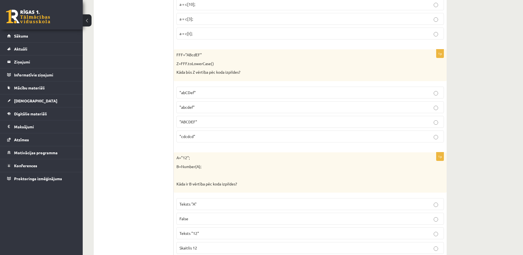
click at [205, 104] on label ""abcdef"" at bounding box center [311, 107] width 268 height 12
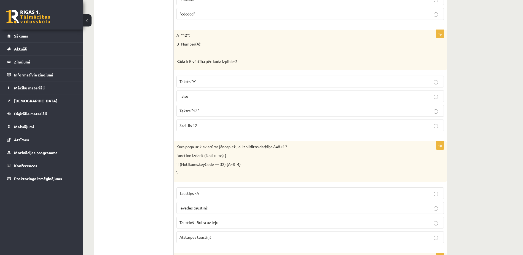
scroll to position [2631, 0]
click at [201, 82] on p "Teksts "A"" at bounding box center [311, 82] width 262 height 6
click at [204, 124] on p "Skaitlis 12" at bounding box center [311, 126] width 262 height 6
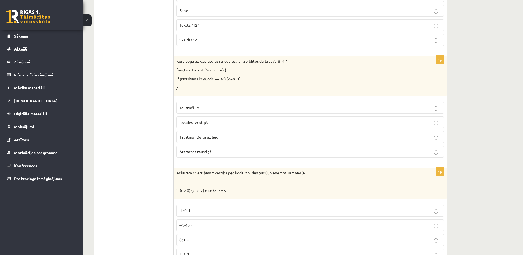
scroll to position [2718, 0]
click at [220, 108] on p "Taustiņš - A" at bounding box center [311, 107] width 262 height 6
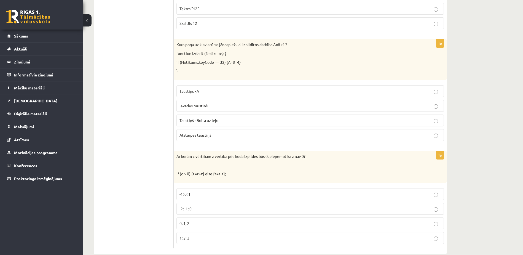
scroll to position [2744, 0]
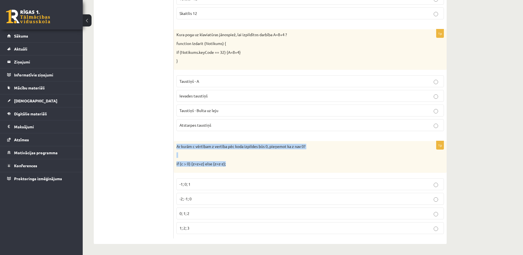
drag, startPoint x: 177, startPoint y: 144, endPoint x: 225, endPoint y: 168, distance: 54.4
click at [225, 168] on div "Ar kurām c vērtībam z vertība pēc koda izpildes būs 0, pieņemot ka z nav 0? if …" at bounding box center [310, 157] width 273 height 32
drag, startPoint x: 225, startPoint y: 168, endPoint x: 212, endPoint y: 162, distance: 14.6
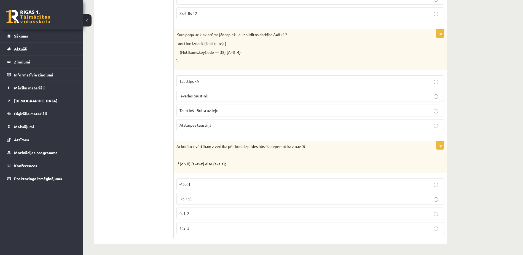
click at [196, 186] on p "-1; 0; 1" at bounding box center [311, 184] width 262 height 6
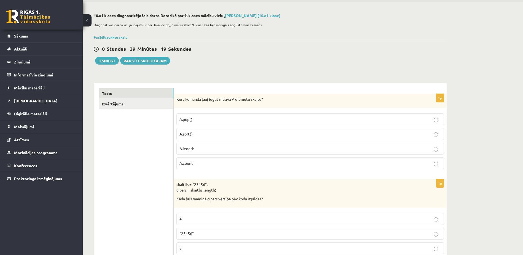
scroll to position [0, 0]
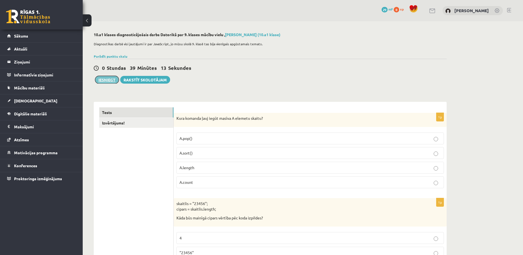
click at [108, 79] on button "Iesniegt" at bounding box center [107, 80] width 24 height 8
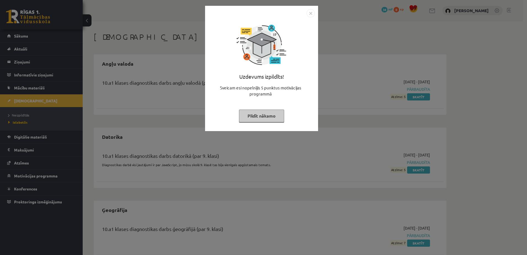
click at [310, 15] on img "Close" at bounding box center [311, 13] width 8 height 8
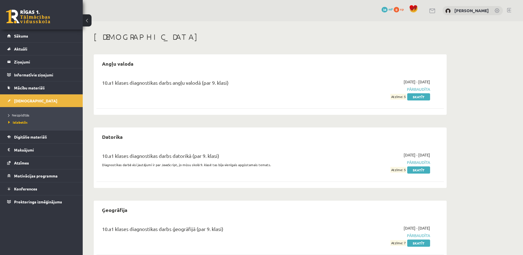
scroll to position [17, 0]
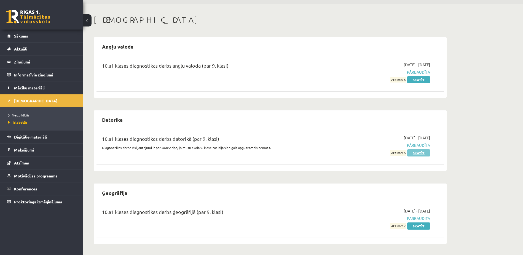
click at [418, 152] on link "Skatīt" at bounding box center [418, 152] width 23 height 7
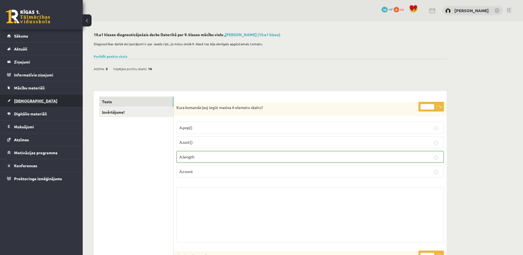
click at [20, 98] on link "[DEMOGRAPHIC_DATA]" at bounding box center [41, 100] width 69 height 13
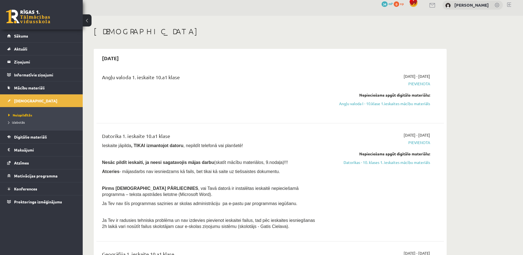
scroll to position [6, 0]
click at [21, 37] on span "Sākums" at bounding box center [21, 35] width 14 height 5
